Goal: Task Accomplishment & Management: Complete application form

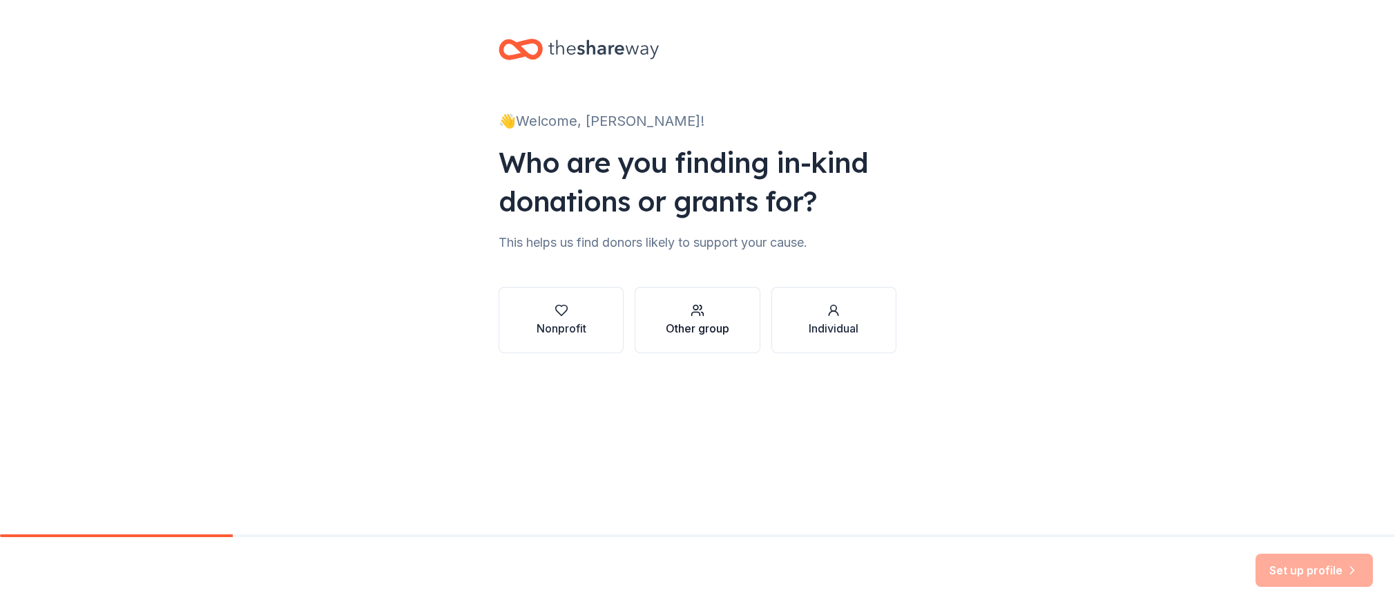
click at [709, 317] on div "Other group" at bounding box center [698, 319] width 64 height 33
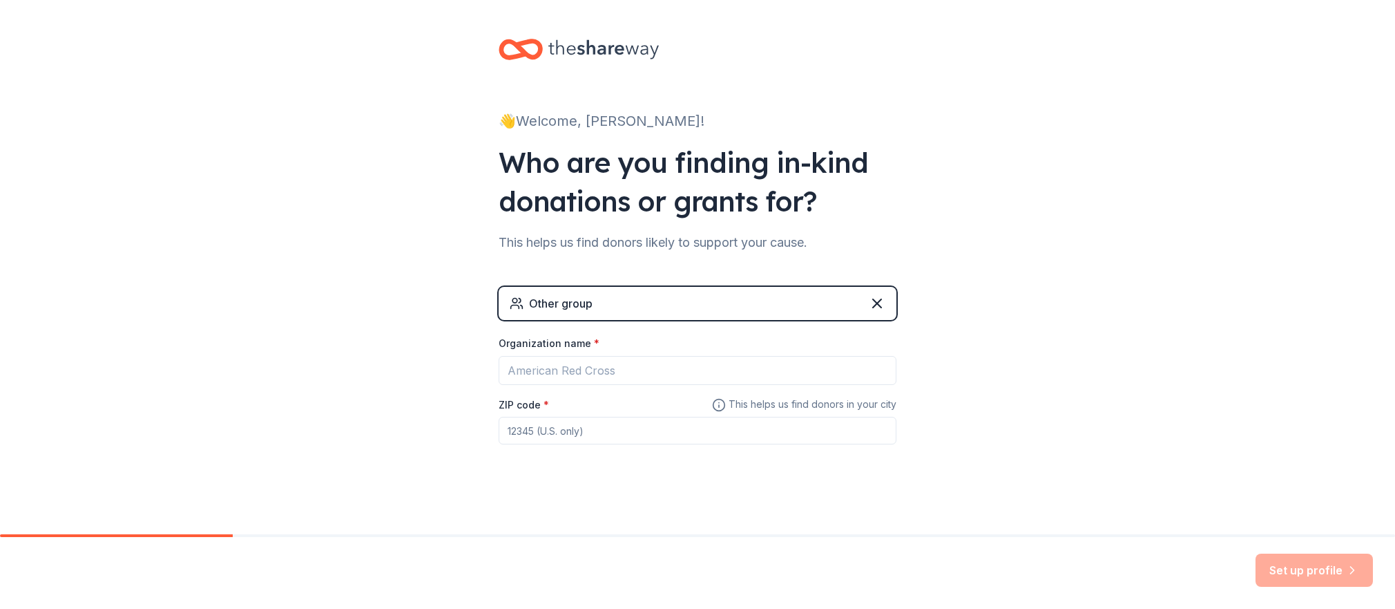
click at [547, 303] on div "Other group" at bounding box center [561, 303] width 64 height 17
click at [606, 370] on input "Organization name *" at bounding box center [698, 370] width 398 height 29
type input "Sundown Mountain Sasquatch Series 2025"
click at [606, 432] on input "ZIP code *" at bounding box center [698, 431] width 398 height 28
type input "52001"
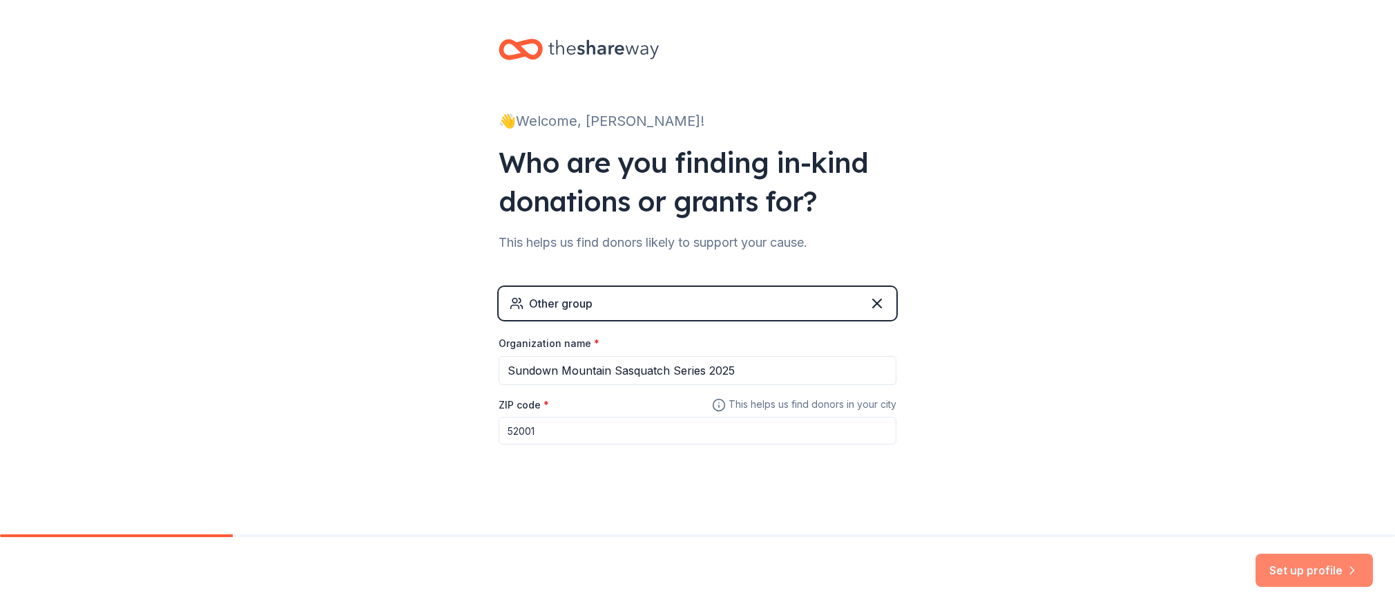
click at [1306, 571] on button "Set up profile" at bounding box center [1314, 569] width 117 height 33
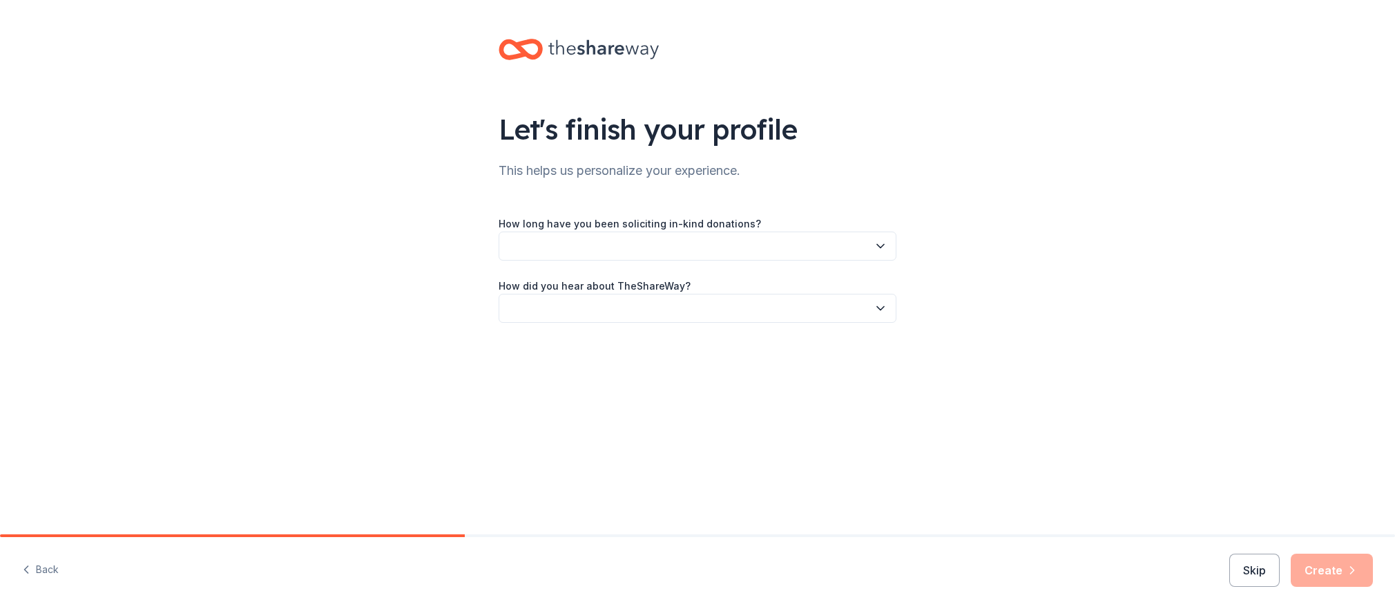
click at [804, 246] on button "button" at bounding box center [698, 245] width 398 height 29
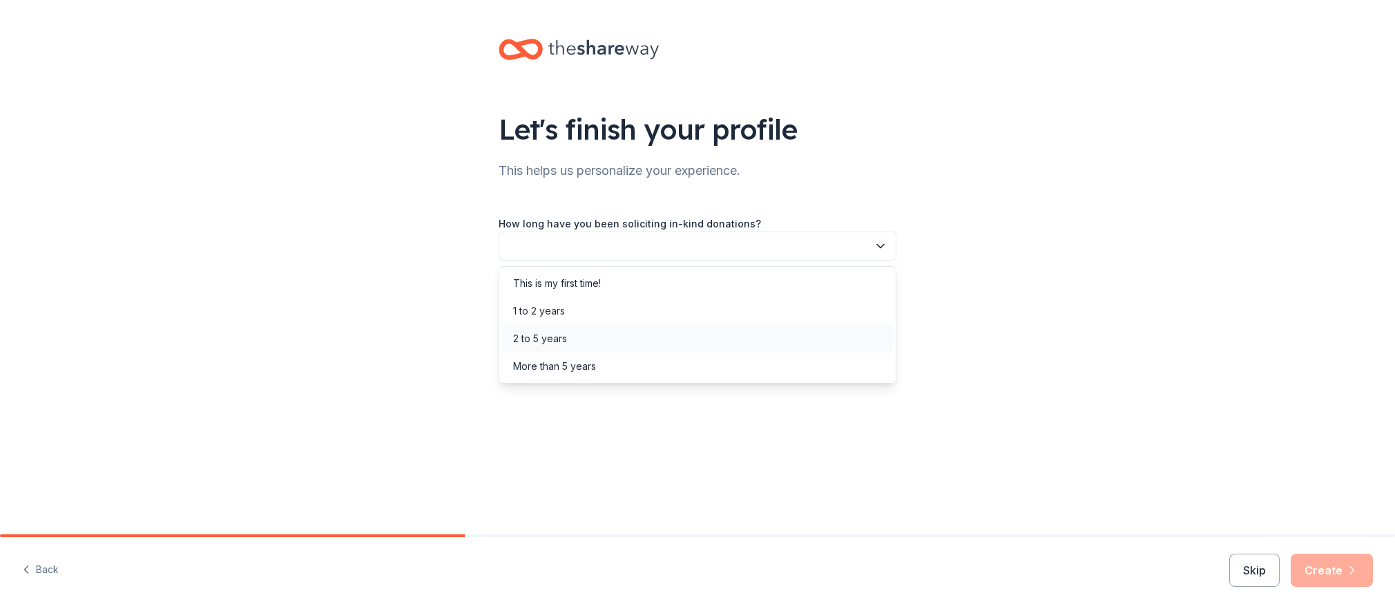
click at [643, 330] on div "2 to 5 years" at bounding box center [697, 339] width 391 height 28
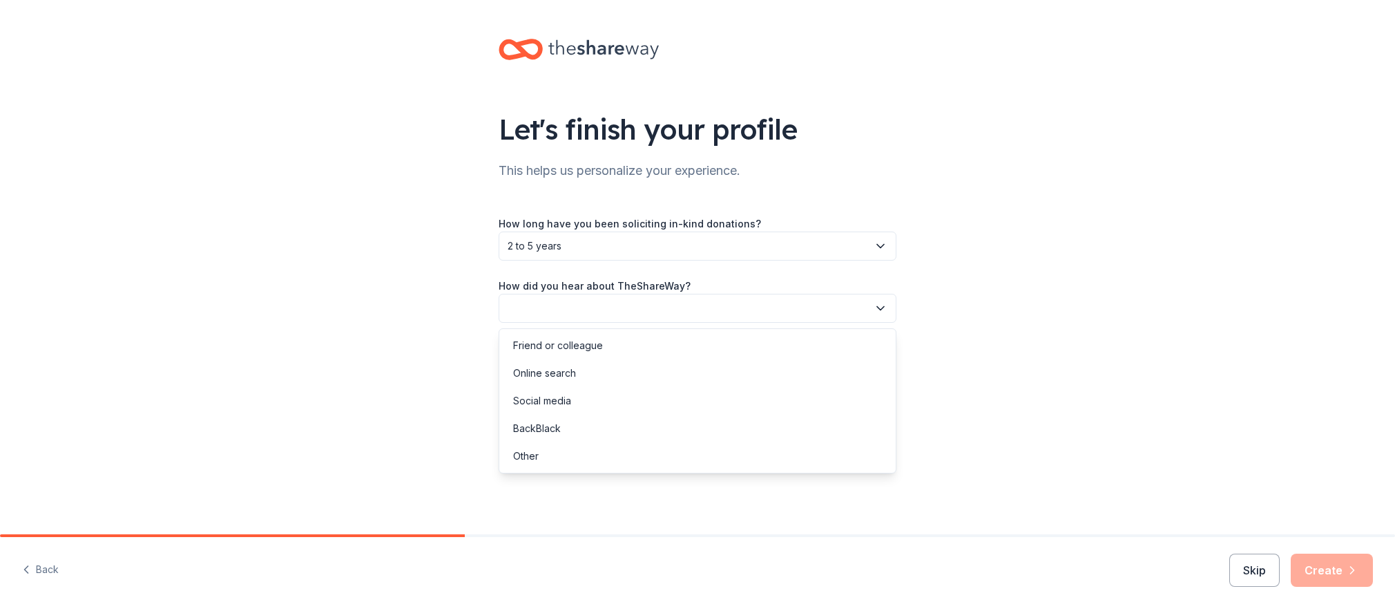
click at [657, 310] on button "button" at bounding box center [698, 308] width 398 height 29
click at [652, 365] on div "Online search" at bounding box center [697, 373] width 391 height 28
click at [1357, 564] on icon "button" at bounding box center [1353, 570] width 14 height 14
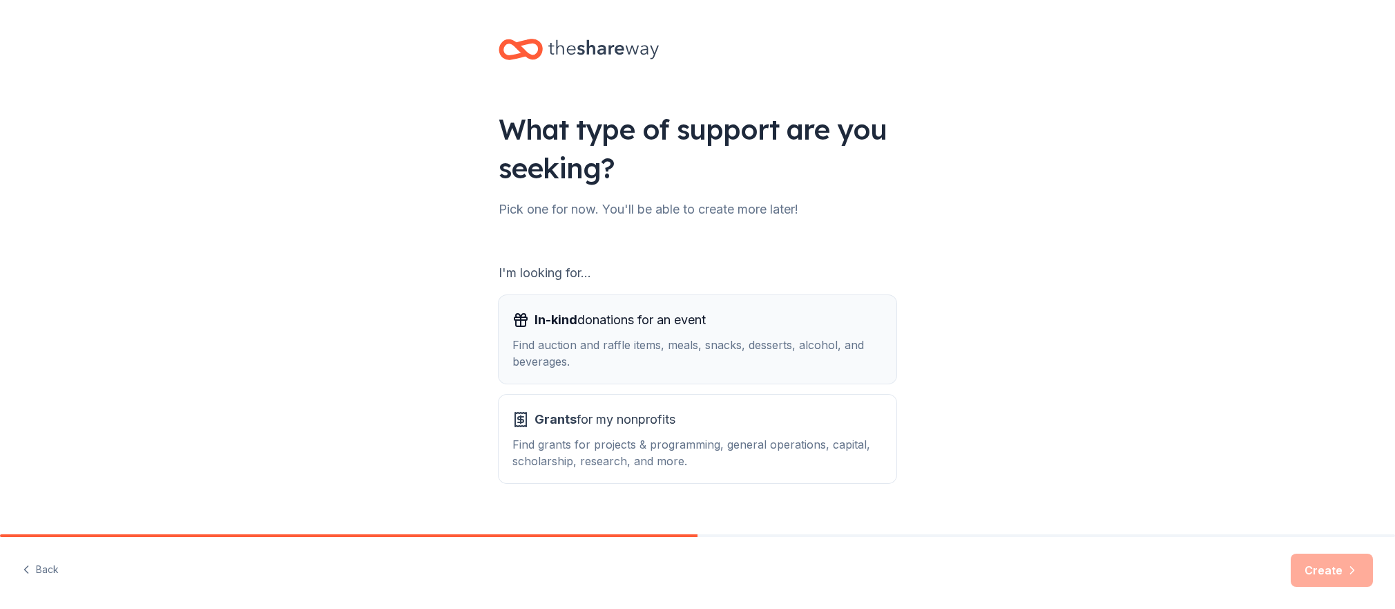
click at [711, 354] on div "Find auction and raffle items, meals, snacks, desserts, alcohol, and beverages." at bounding box center [698, 352] width 370 height 33
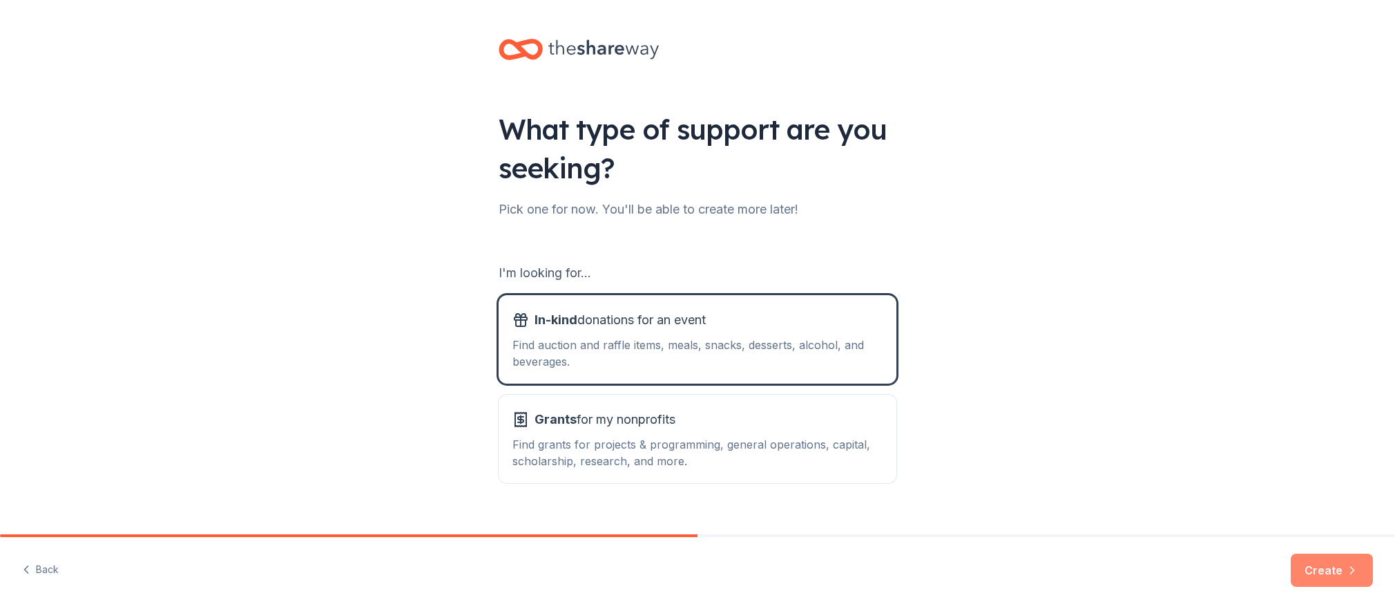
click at [1342, 572] on button "Create" at bounding box center [1332, 569] width 82 height 33
